Goal: Find specific page/section: Find specific page/section

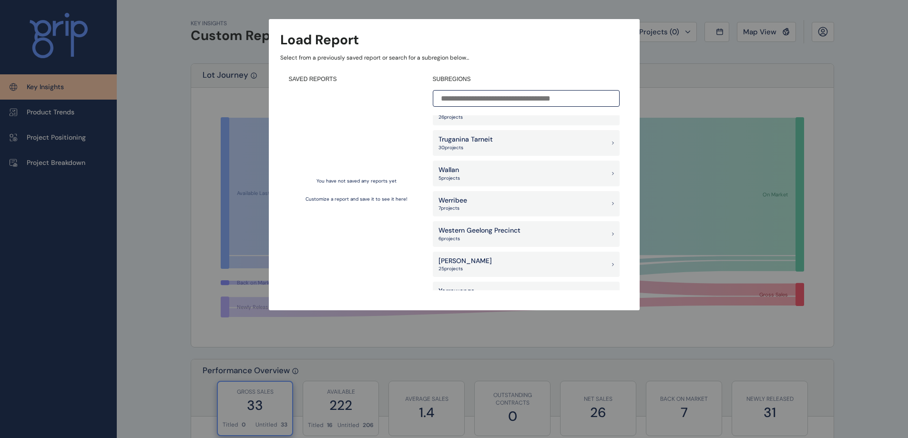
scroll to position [786, 0]
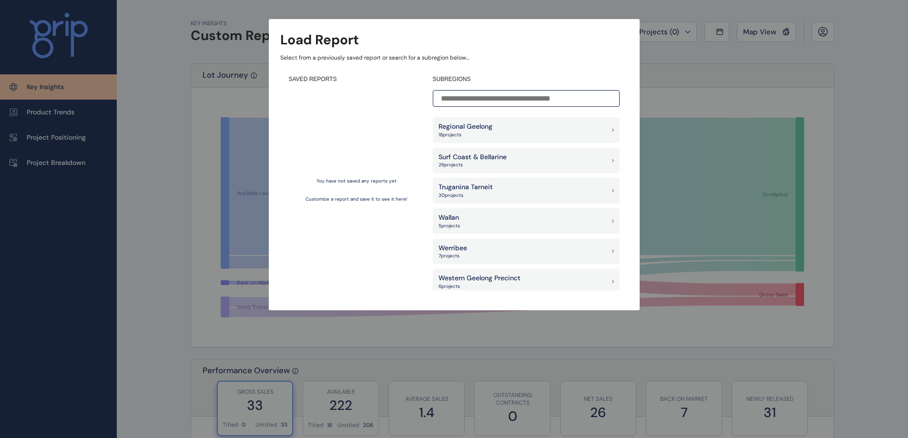
click at [476, 248] on div "Werribee 7 project s" at bounding box center [526, 252] width 187 height 26
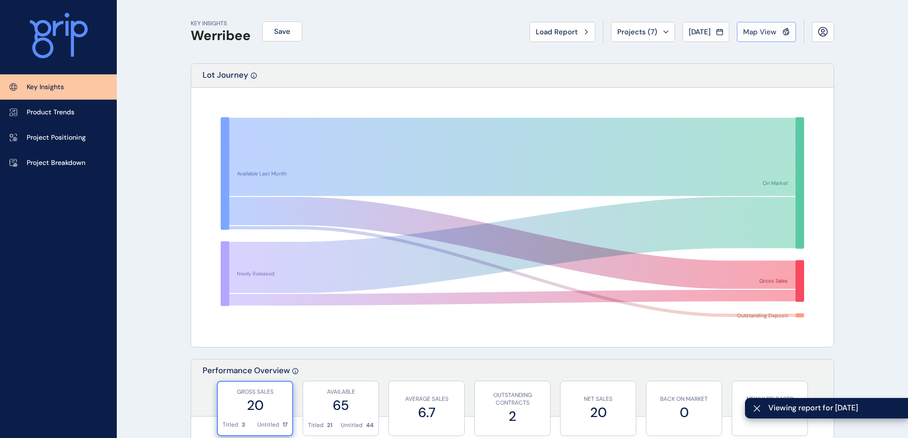
click at [772, 39] on button "Map View" at bounding box center [766, 32] width 59 height 20
